Goal: Task Accomplishment & Management: Use online tool/utility

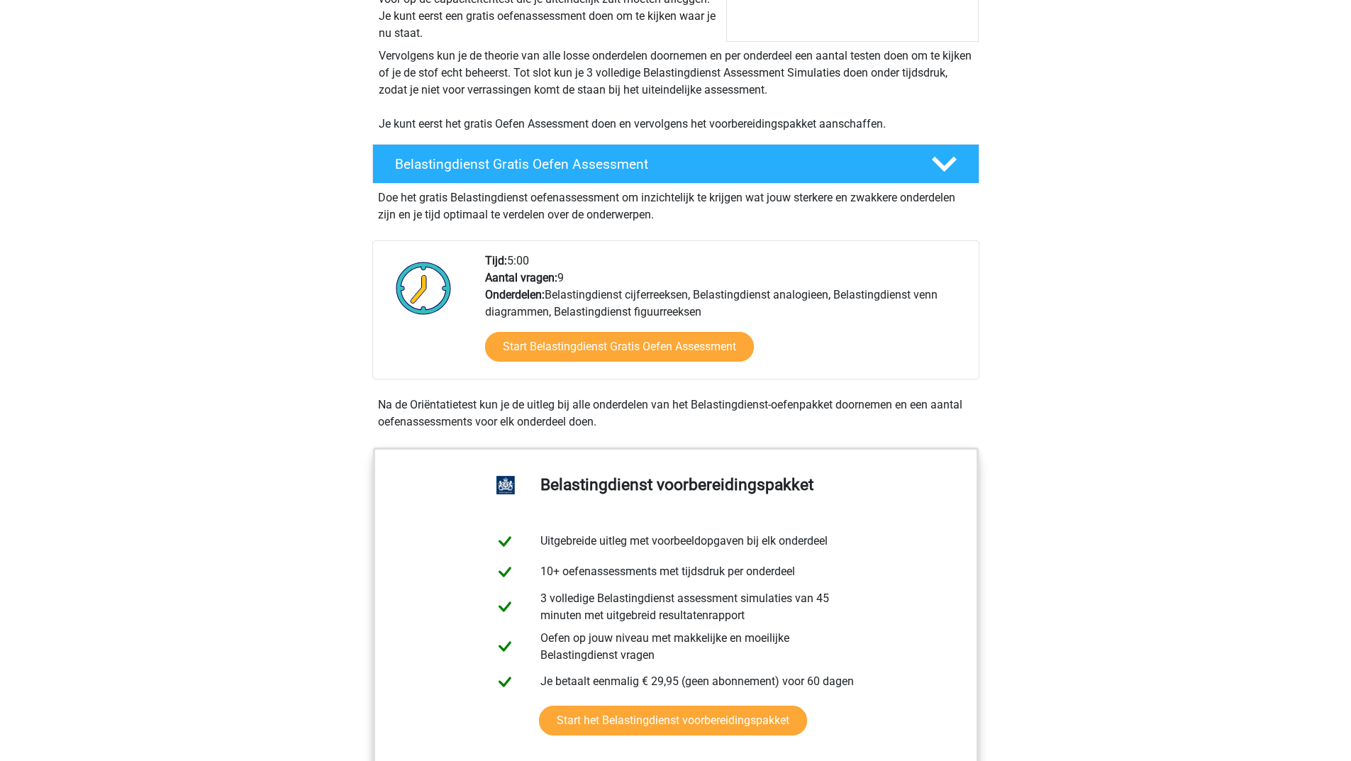
scroll to position [355, 0]
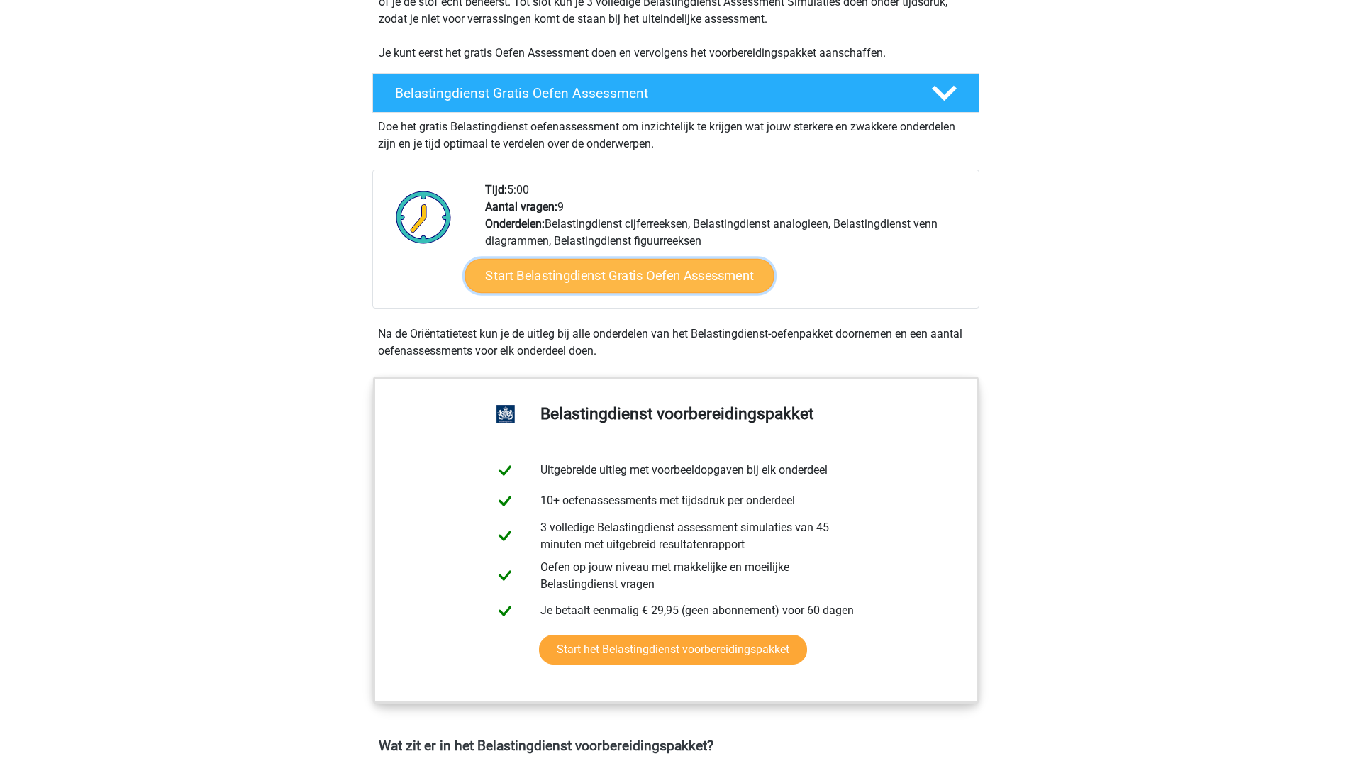
click at [542, 283] on link "Start Belastingdienst Gratis Oefen Assessment" at bounding box center [619, 276] width 309 height 34
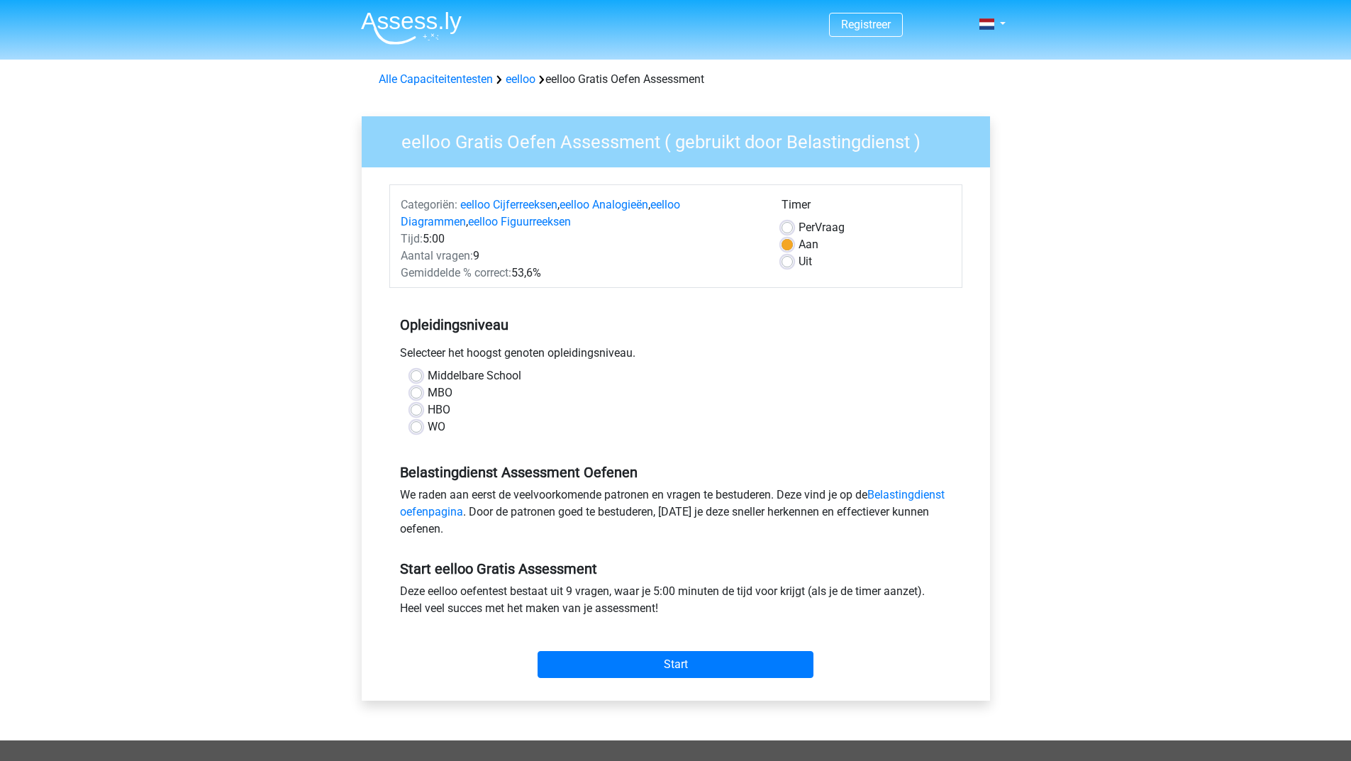
click at [428, 425] on label "WO" at bounding box center [437, 426] width 18 height 17
click at [420, 425] on input "WO" at bounding box center [416, 425] width 11 height 14
radio input "true"
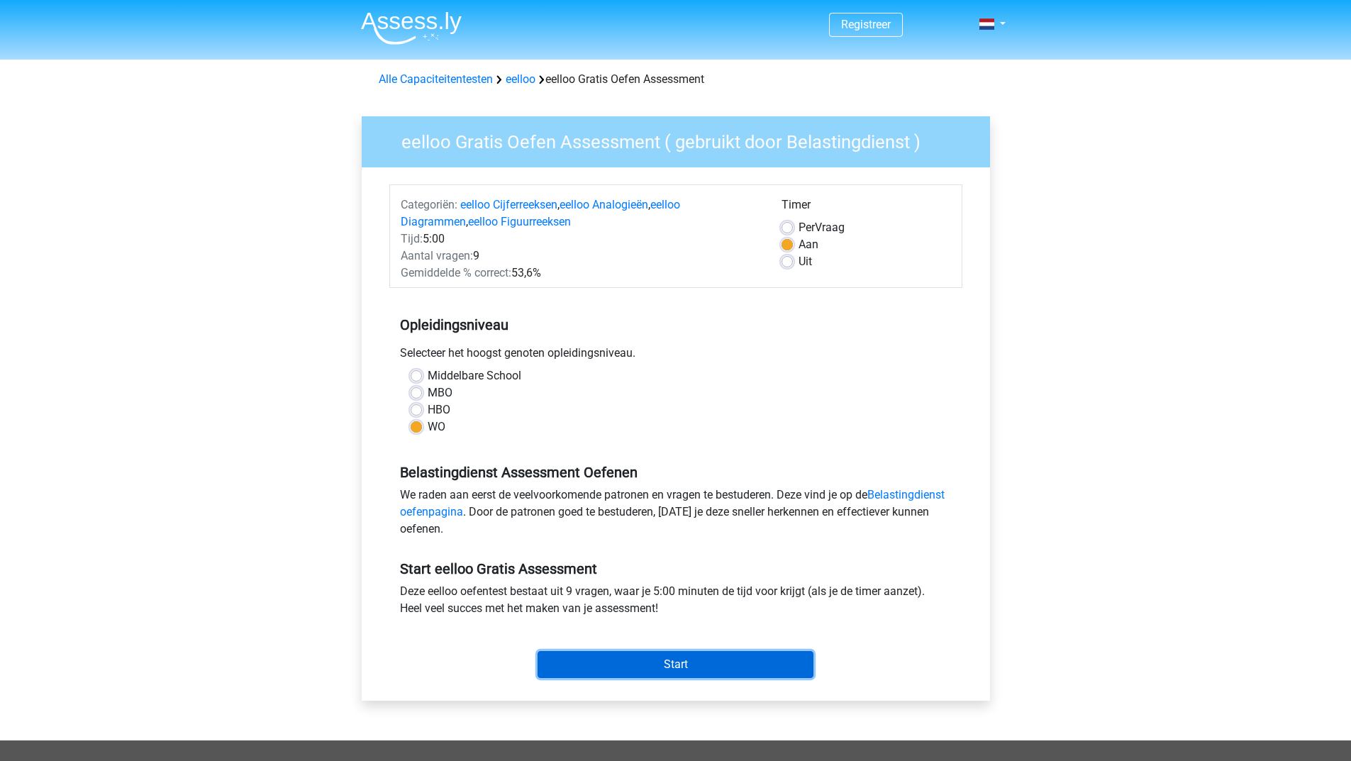
click at [684, 655] on input "Start" at bounding box center [676, 664] width 276 height 27
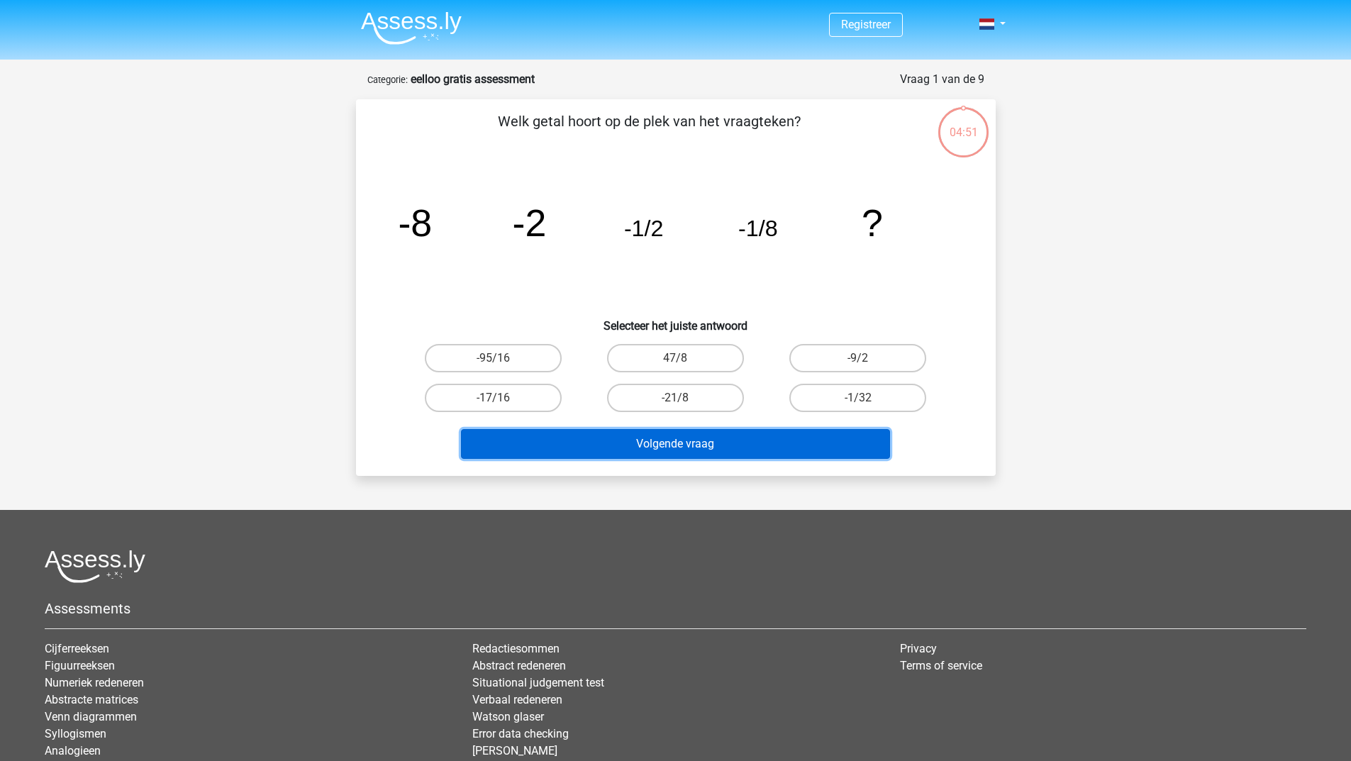
click at [698, 440] on button "Volgende vraag" at bounding box center [675, 444] width 429 height 30
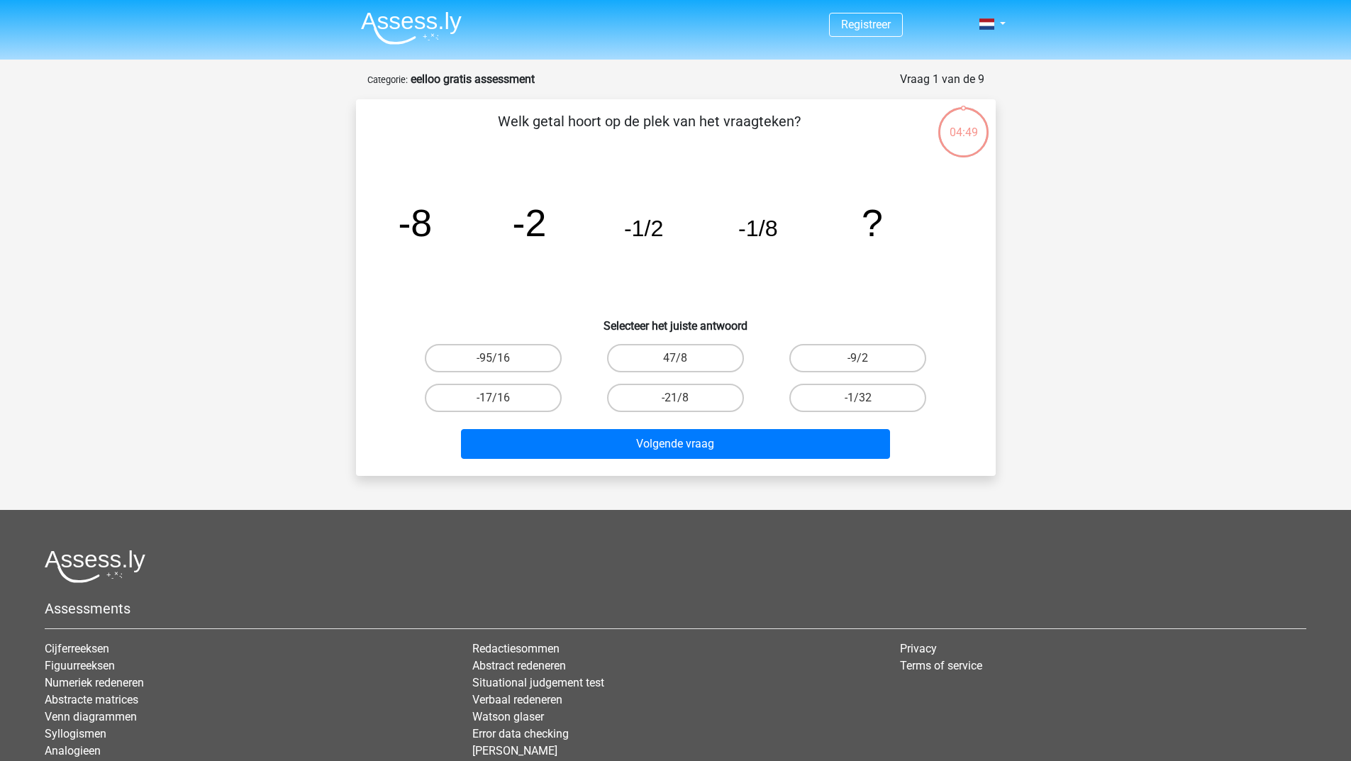
click at [678, 363] on input "47/8" at bounding box center [679, 362] width 9 height 9
radio input "true"
click at [836, 354] on label "-9/2" at bounding box center [857, 358] width 137 height 28
click at [858, 358] on input "-9/2" at bounding box center [862, 362] width 9 height 9
radio input "true"
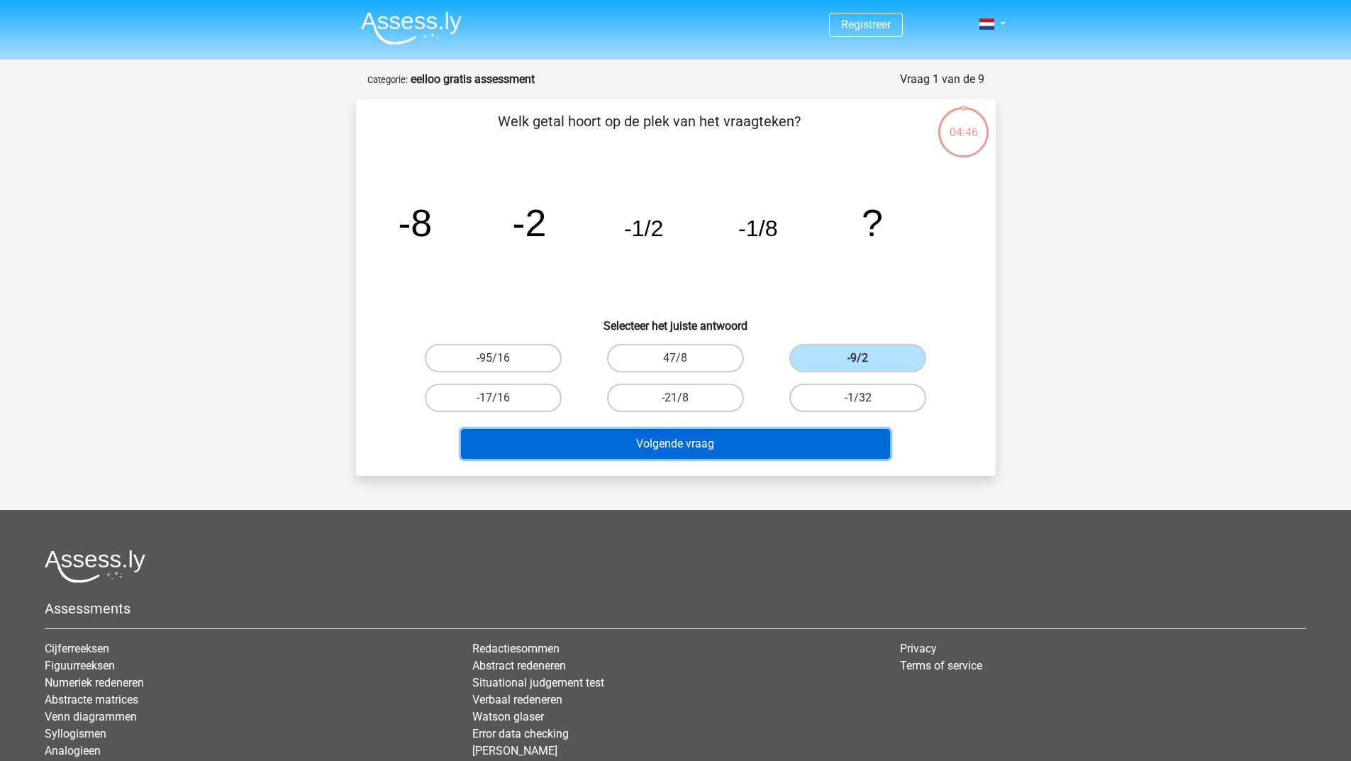
click at [691, 438] on button "Volgende vraag" at bounding box center [675, 444] width 429 height 30
